Goal: Information Seeking & Learning: Learn about a topic

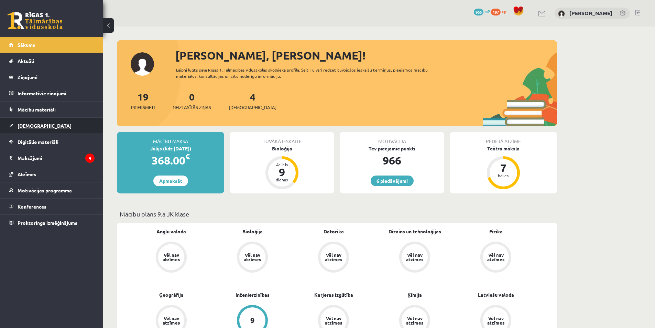
click at [37, 122] on link "[DEMOGRAPHIC_DATA]" at bounding box center [52, 126] width 86 height 16
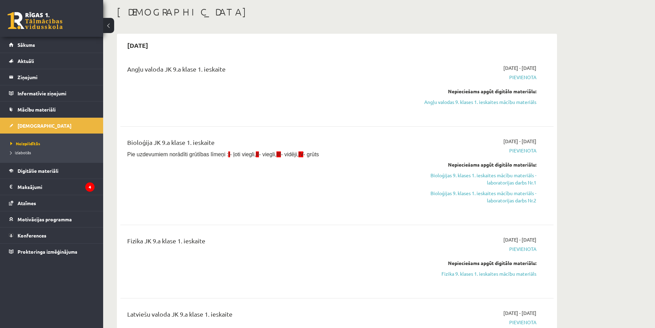
scroll to position [34, 0]
click at [506, 182] on link "Bioloģijas 9. klases 1. ieskaites mācību materiāls - laboratorijas darbs Nr.1" at bounding box center [472, 178] width 130 height 14
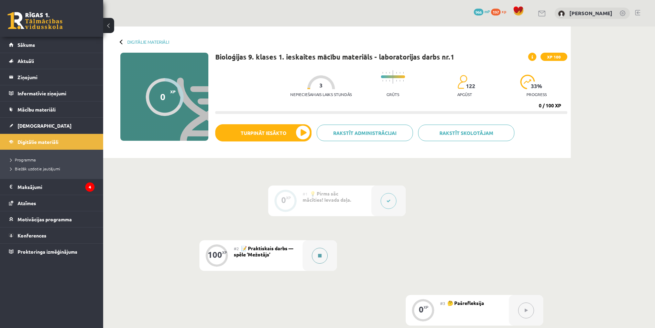
click at [320, 257] on icon at bounding box center [319, 256] width 3 height 4
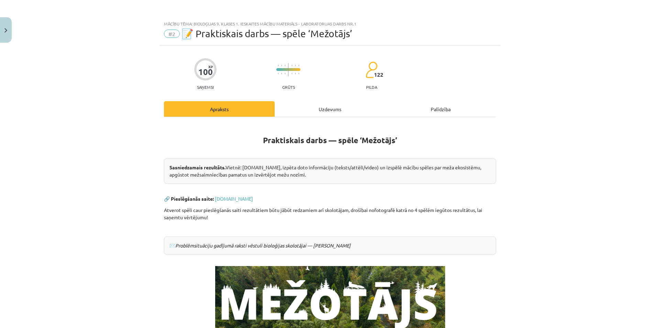
drag, startPoint x: 300, startPoint y: 164, endPoint x: 272, endPoint y: 175, distance: 29.6
drag, startPoint x: 272, startPoint y: 175, endPoint x: 292, endPoint y: 121, distance: 56.7
click at [292, 121] on div "Praktiskais darbs — spēle ‘Mežotājs’ Sasniedzamais rezultāts. Vietnē: mezotajs.…" at bounding box center [330, 236] width 332 height 238
click at [300, 107] on div "Uzdevums" at bounding box center [330, 108] width 111 height 15
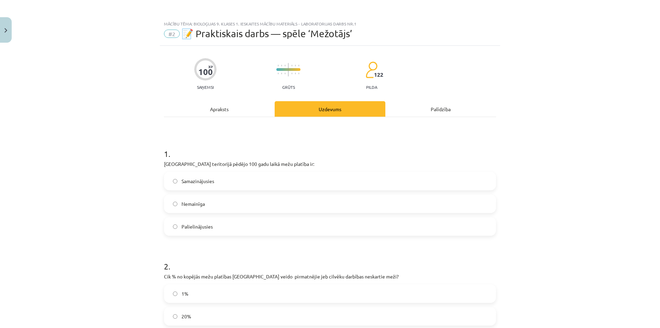
click at [200, 105] on div "Apraksts" at bounding box center [219, 108] width 111 height 15
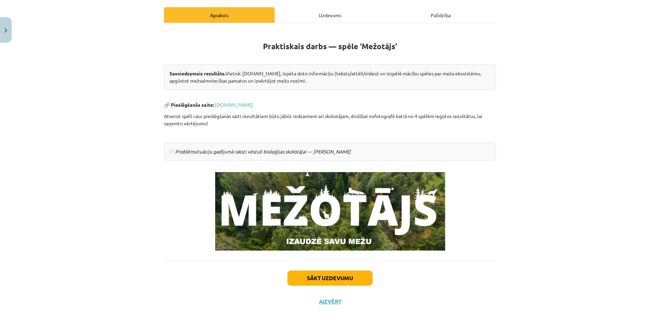
scroll to position [96, 0]
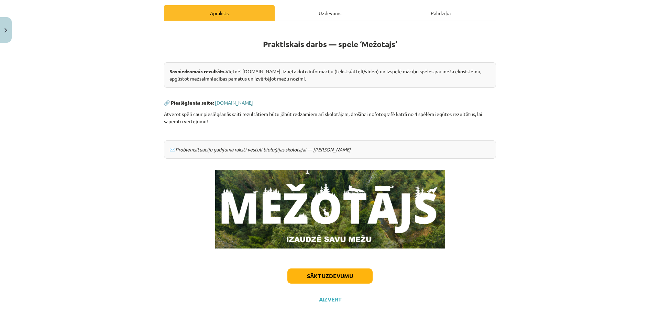
click at [235, 102] on link "www.mezotajs.lv" at bounding box center [234, 102] width 38 height 6
